Goal: Task Accomplishment & Management: Use online tool/utility

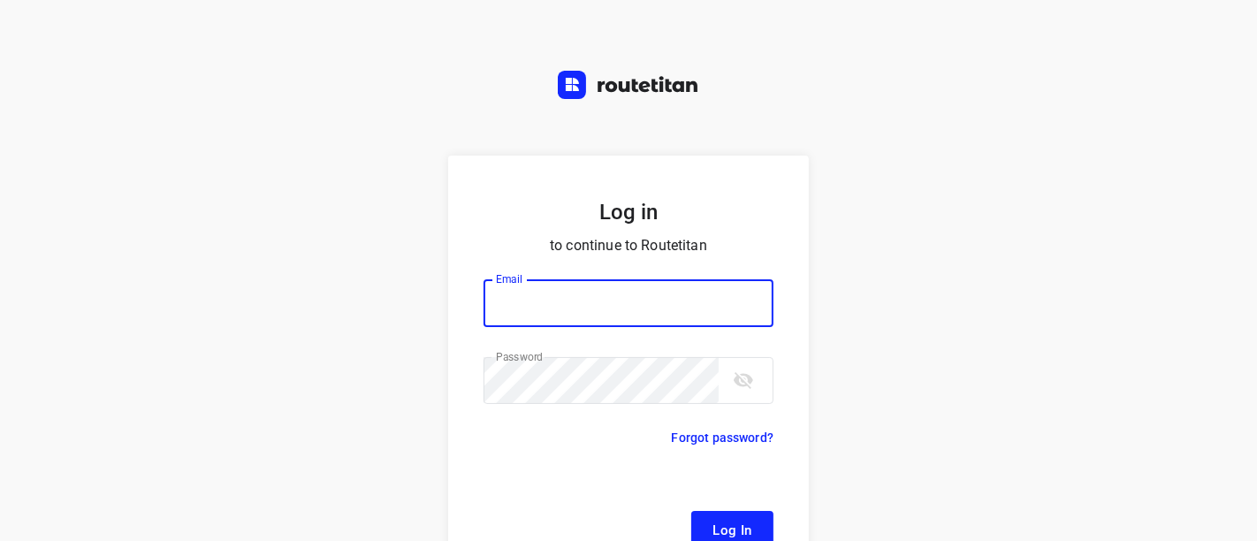
type input "[EMAIL_ADDRESS][DOMAIN_NAME]"
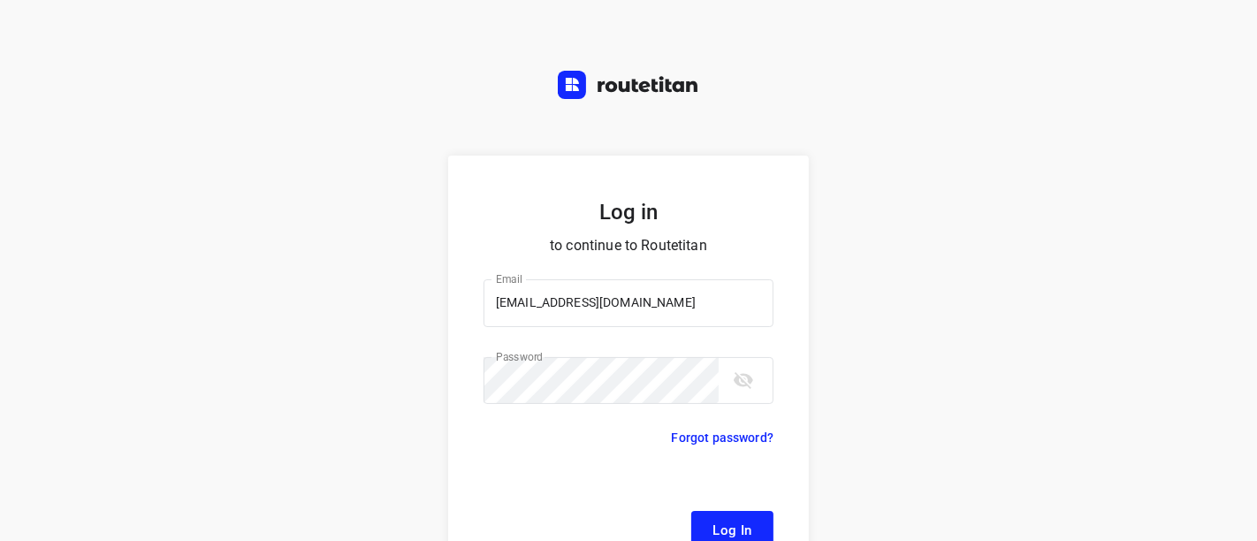
click at [691, 507] on form "Log in to continue to Routetitan Email [EMAIL_ADDRESS][DOMAIN_NAME] Email ​ Pas…" at bounding box center [628, 371] width 361 height 430
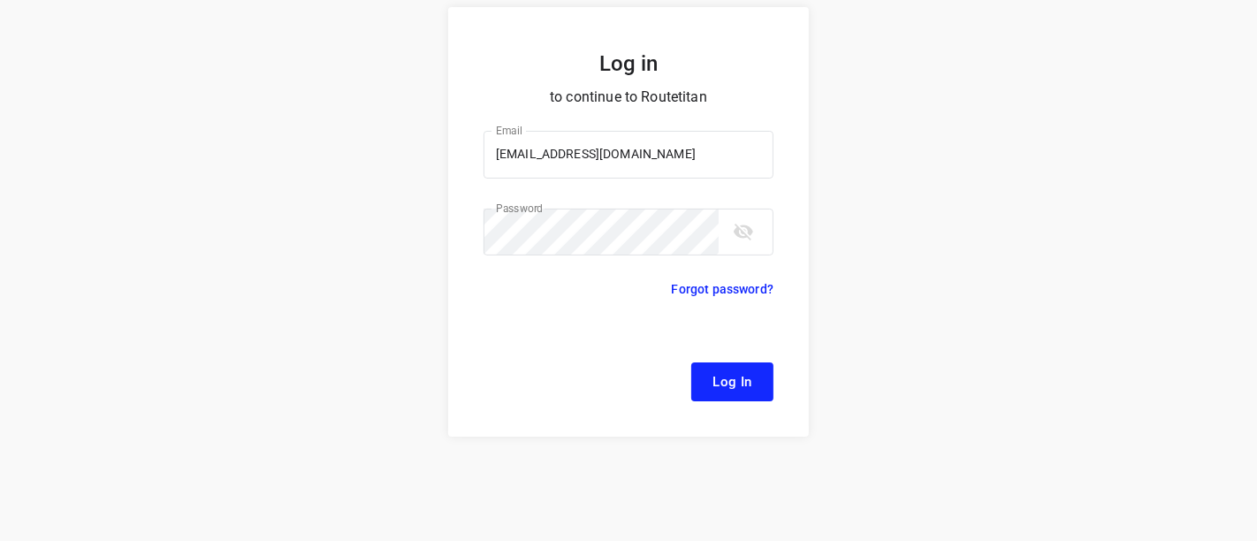
click at [728, 388] on span "Log In" at bounding box center [733, 381] width 40 height 23
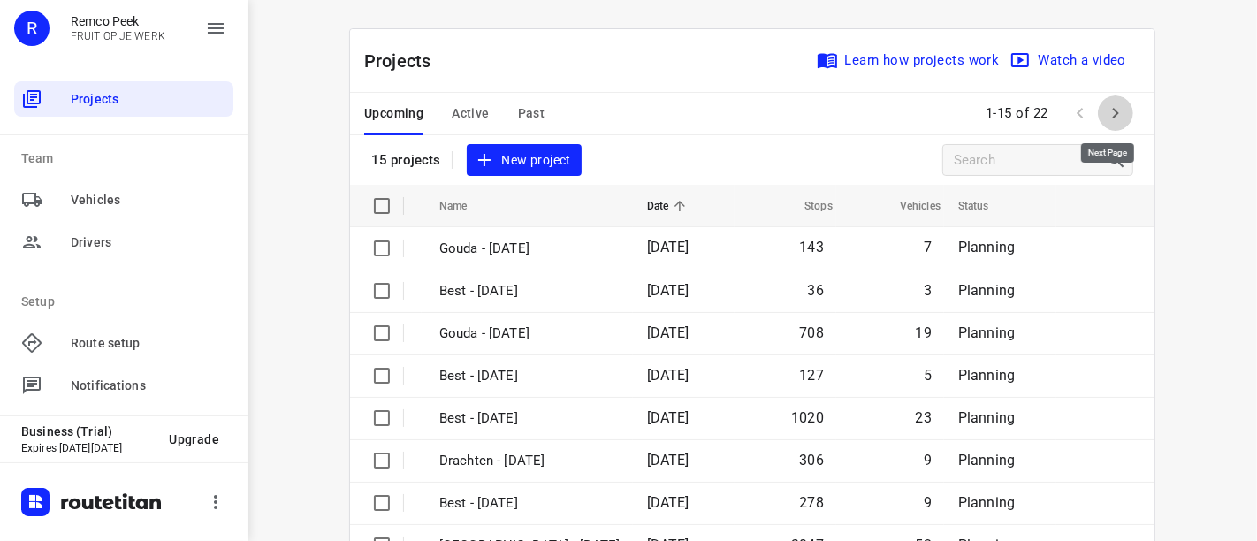
click at [1113, 108] on icon "button" at bounding box center [1116, 113] width 6 height 11
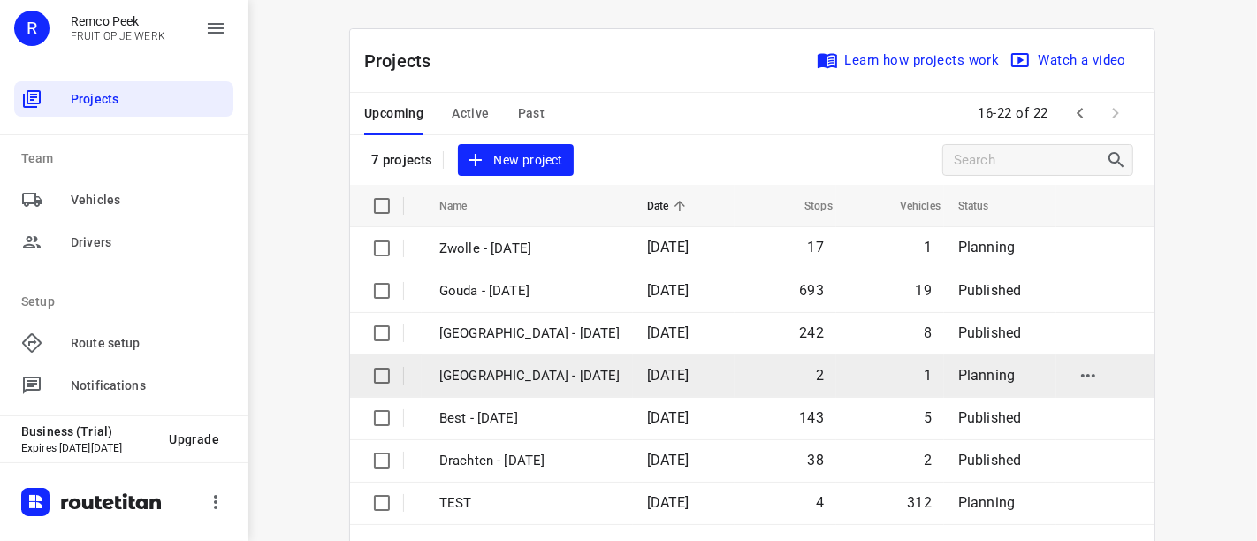
click at [523, 366] on p "[GEOGRAPHIC_DATA] - [DATE]" at bounding box center [529, 376] width 181 height 20
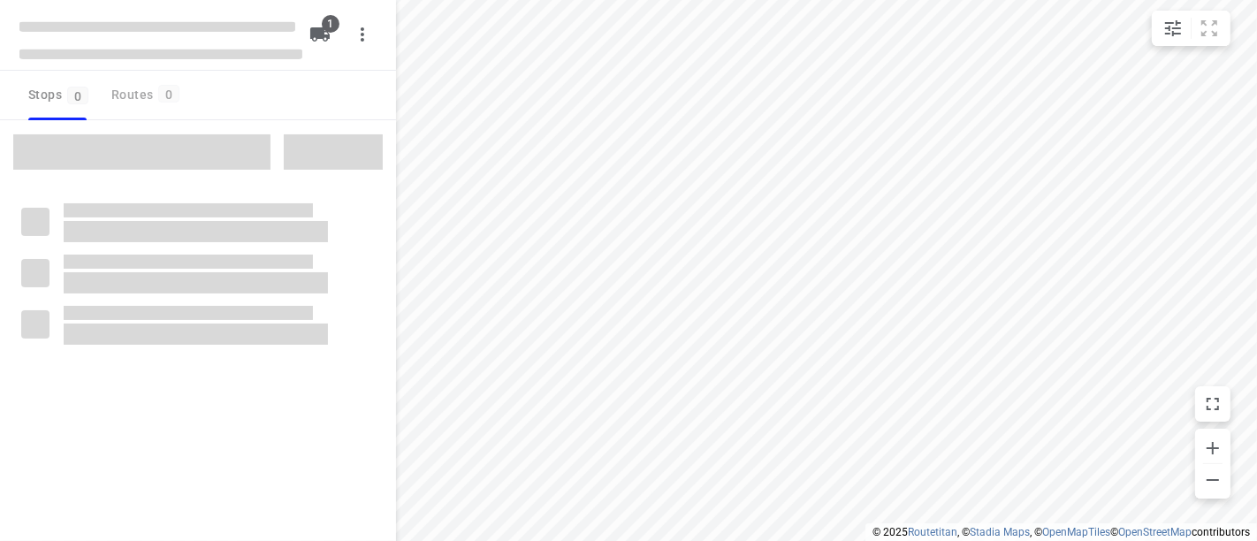
checkbox input "true"
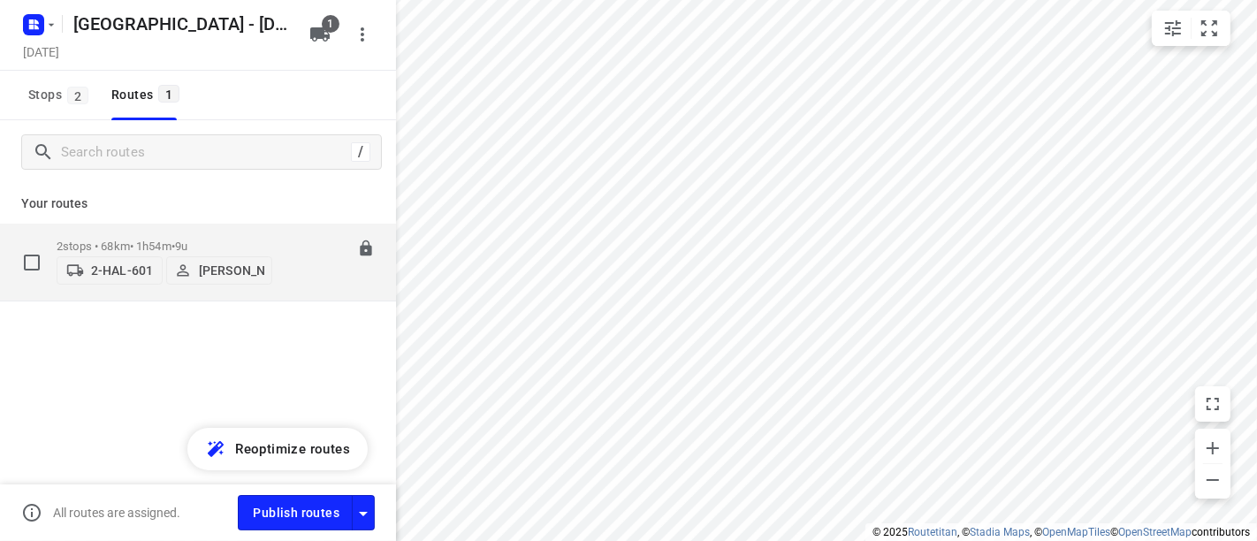
click at [195, 231] on div "2 stops • 68km • 1h54m • 9u 2-HAL-601 [PERSON_NAME]" at bounding box center [165, 262] width 216 height 63
